Goal: Find specific page/section

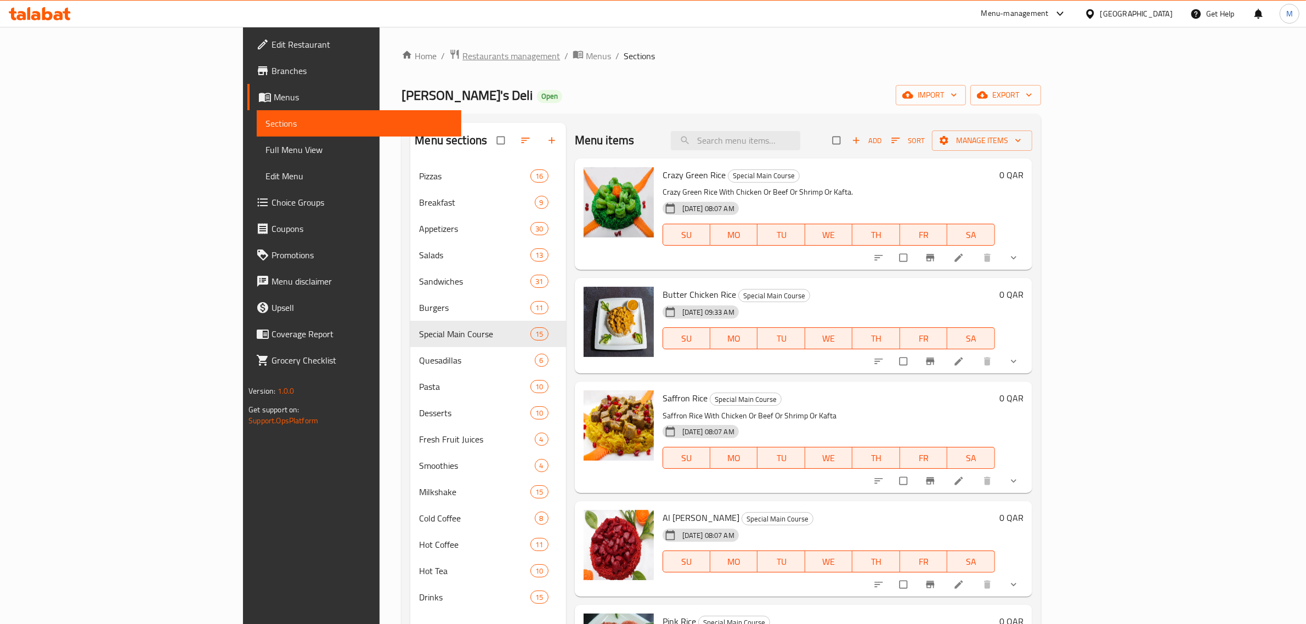
click at [462, 50] on span "Restaurants management" at bounding box center [511, 55] width 98 height 13
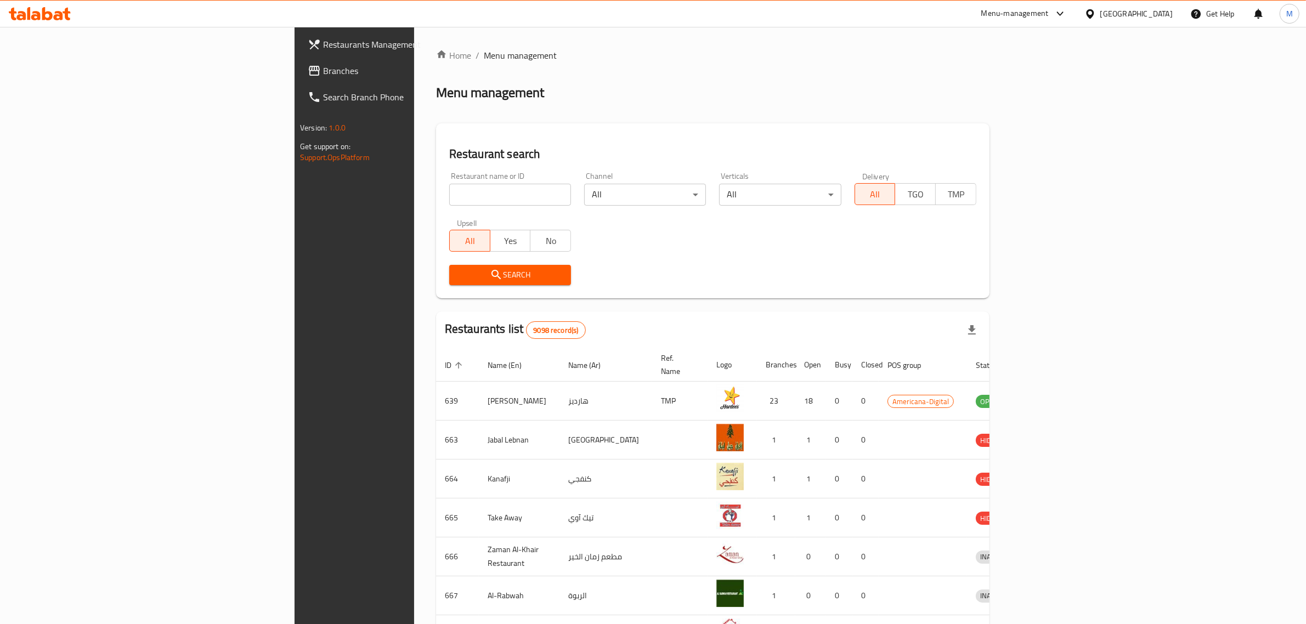
click at [1093, 10] on icon at bounding box center [1090, 13] width 8 height 9
click at [1052, 287] on div "[GEOGRAPHIC_DATA]" at bounding box center [1053, 287] width 72 height 12
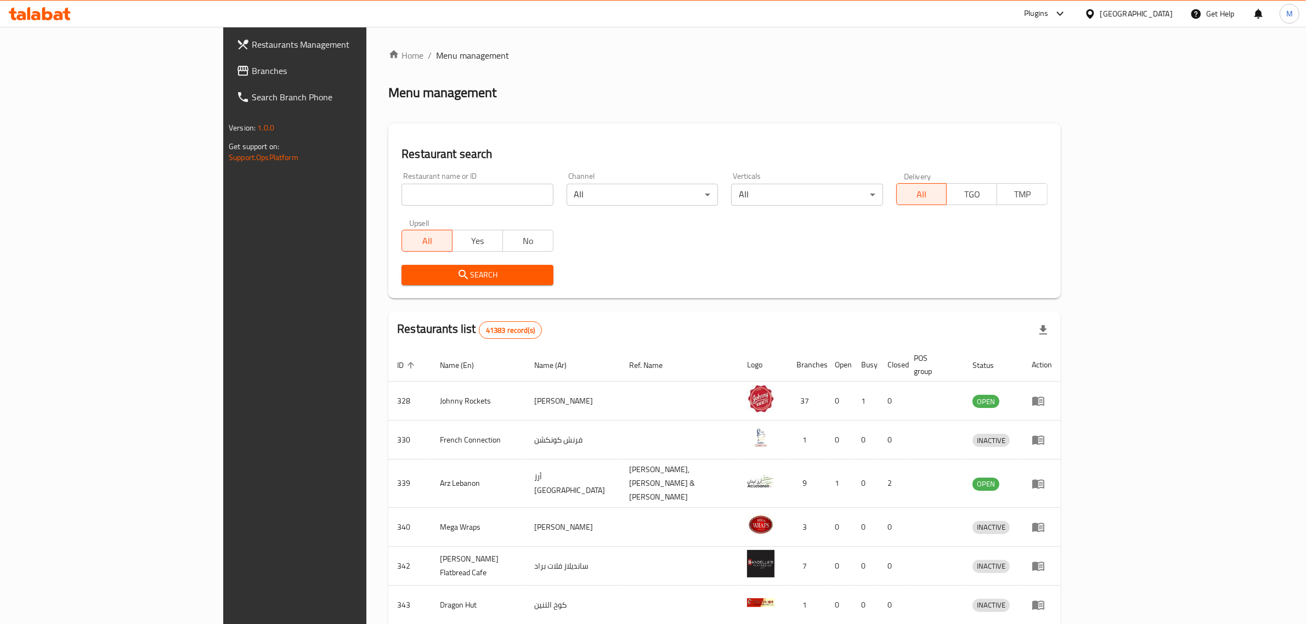
click at [252, 67] on span "Branches" at bounding box center [342, 70] width 181 height 13
